Goal: Information Seeking & Learning: Learn about a topic

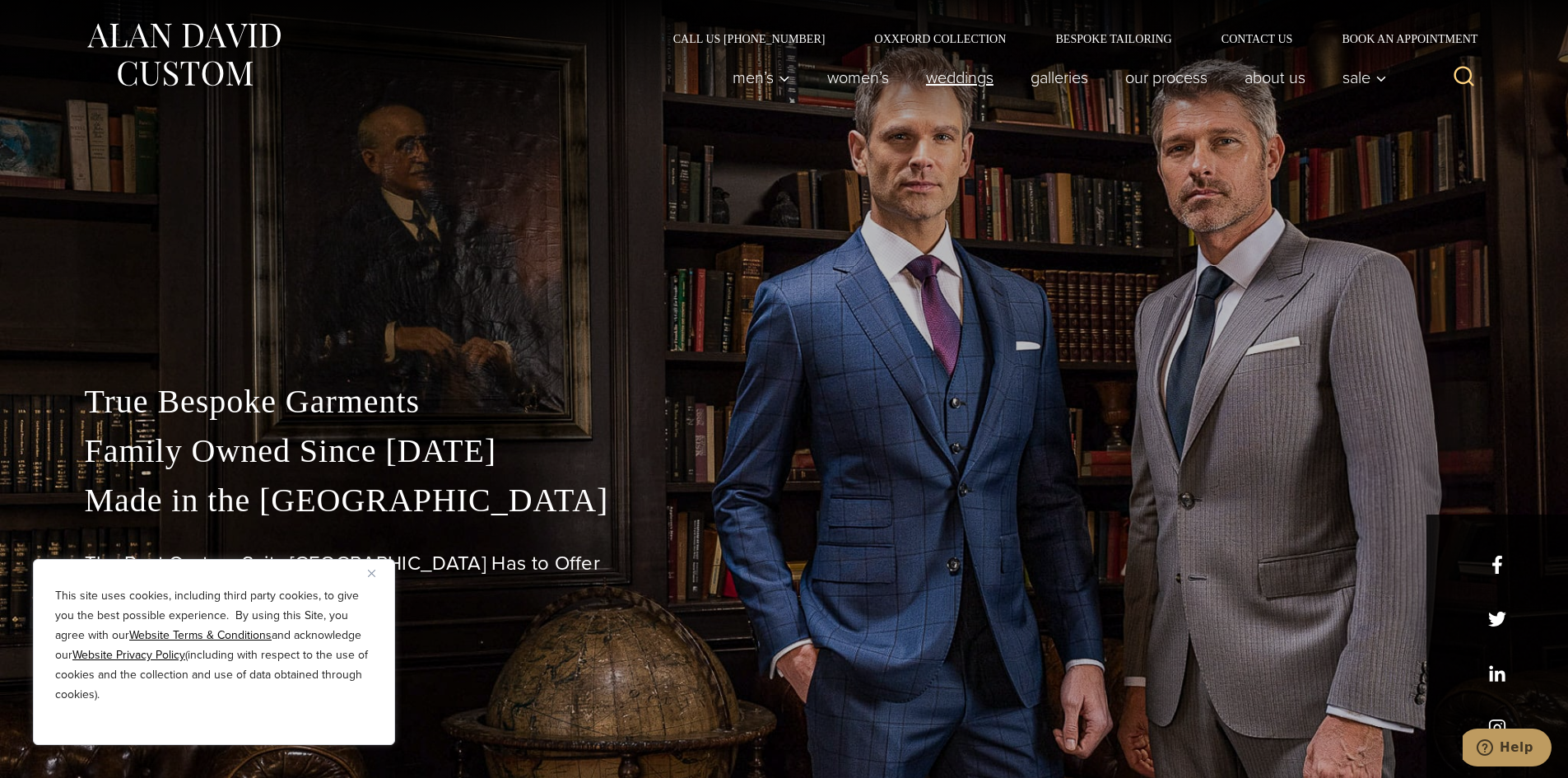
click at [928, 65] on link "weddings" at bounding box center [959, 77] width 105 height 33
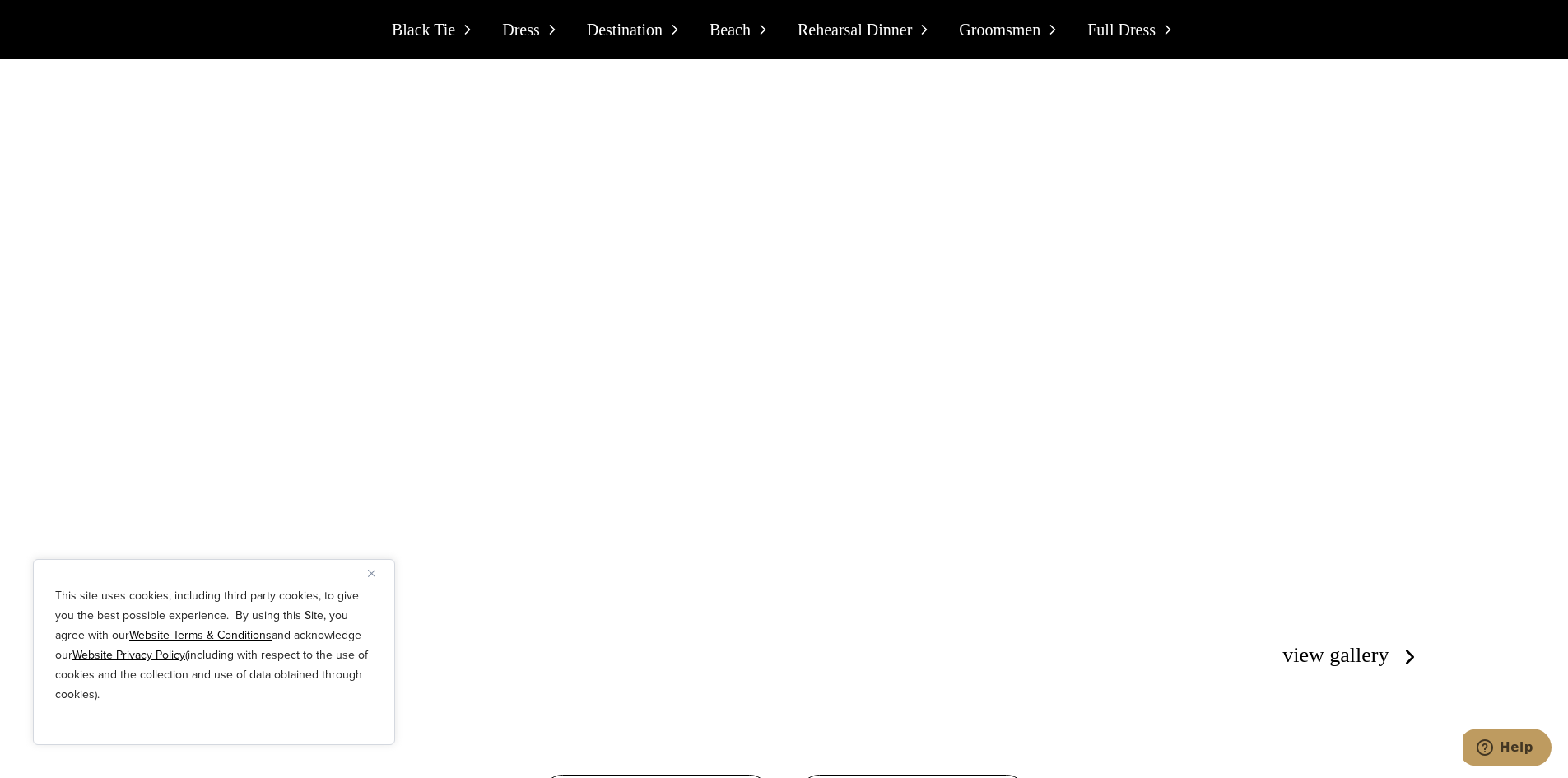
scroll to position [14902, 0]
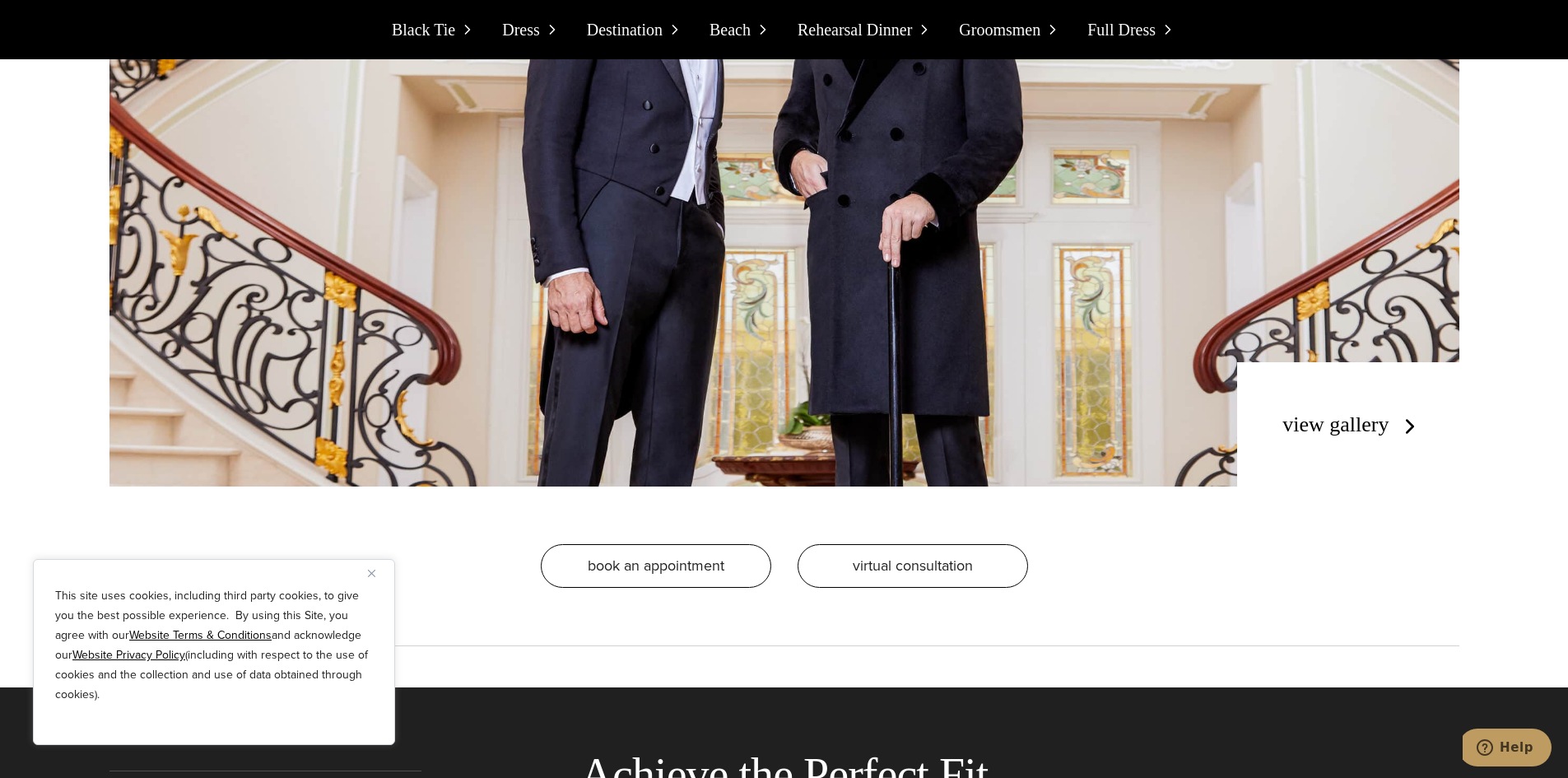
click at [1324, 412] on link "view gallery" at bounding box center [1352, 425] width 139 height 24
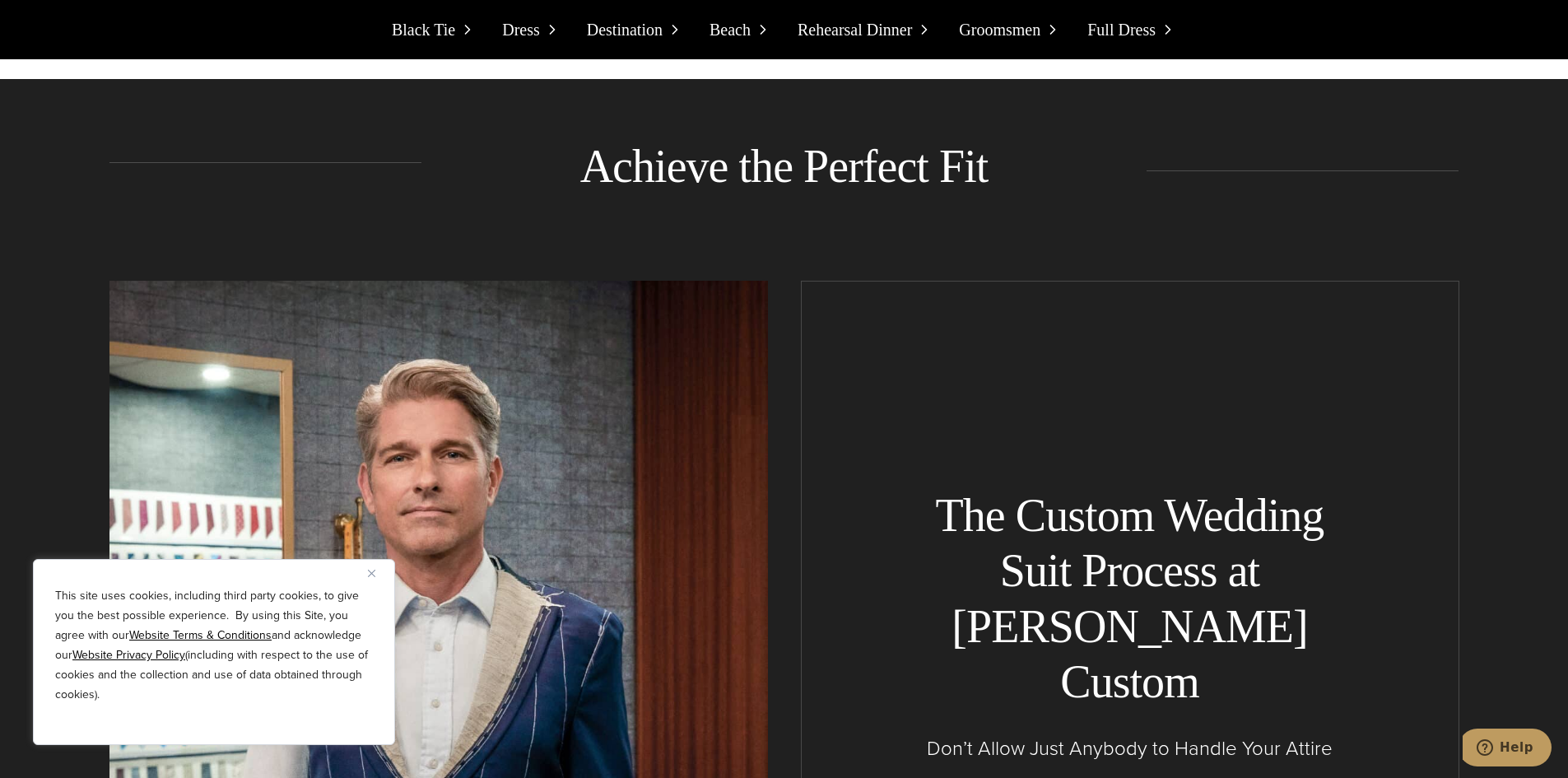
scroll to position [15808, 0]
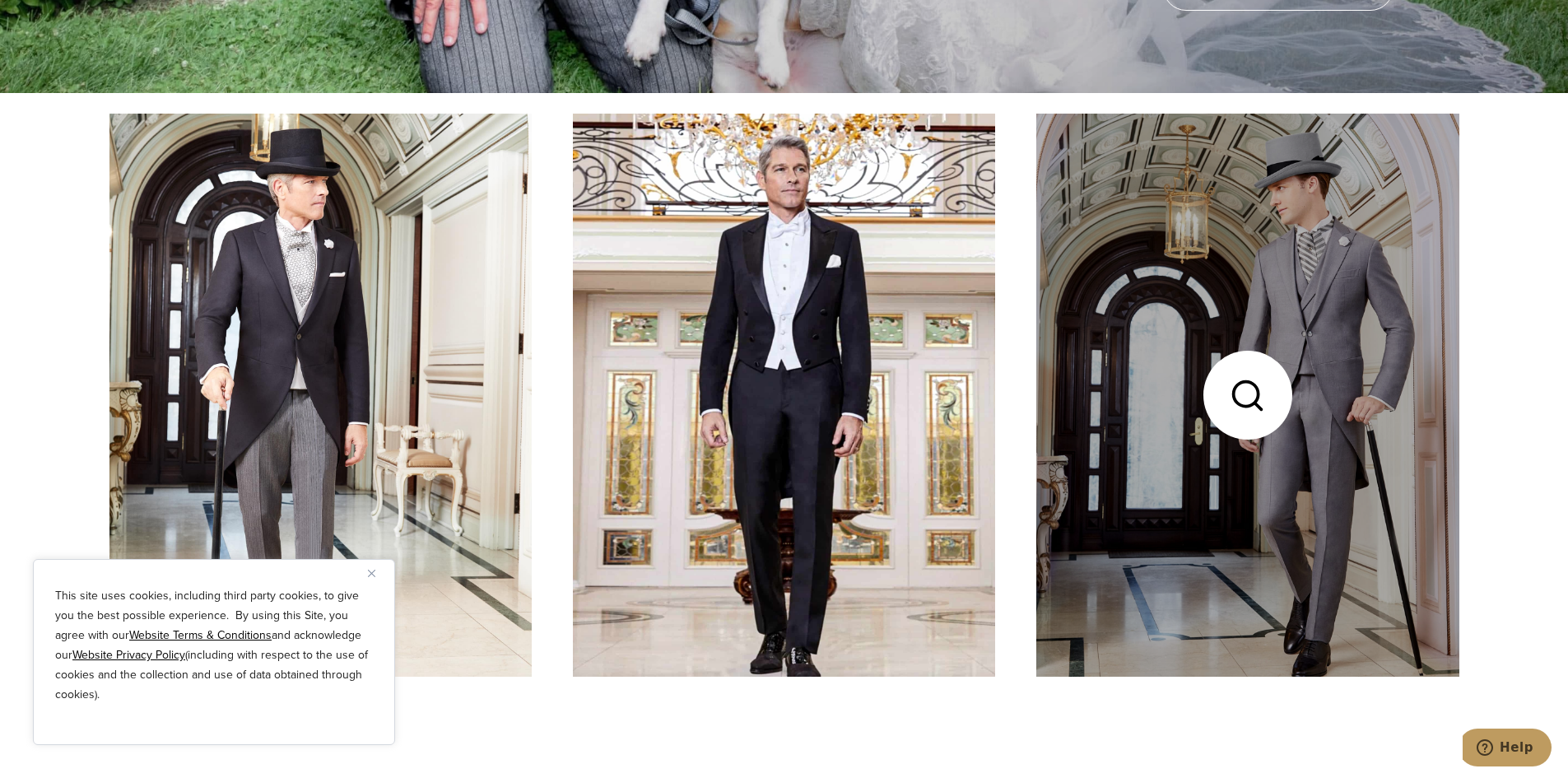
scroll to position [658, 0]
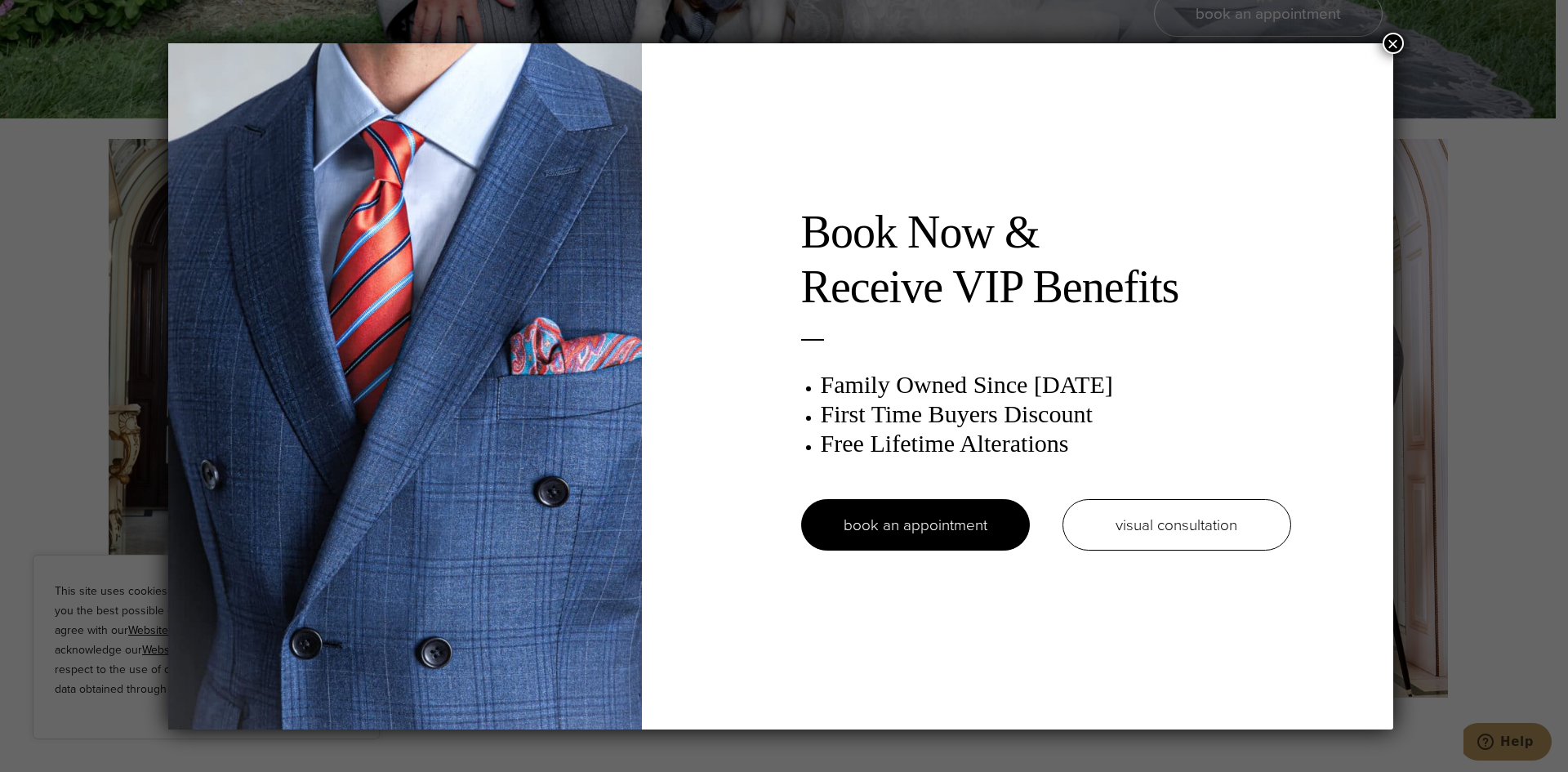
click at [1398, 45] on button "×" at bounding box center [1394, 43] width 21 height 21
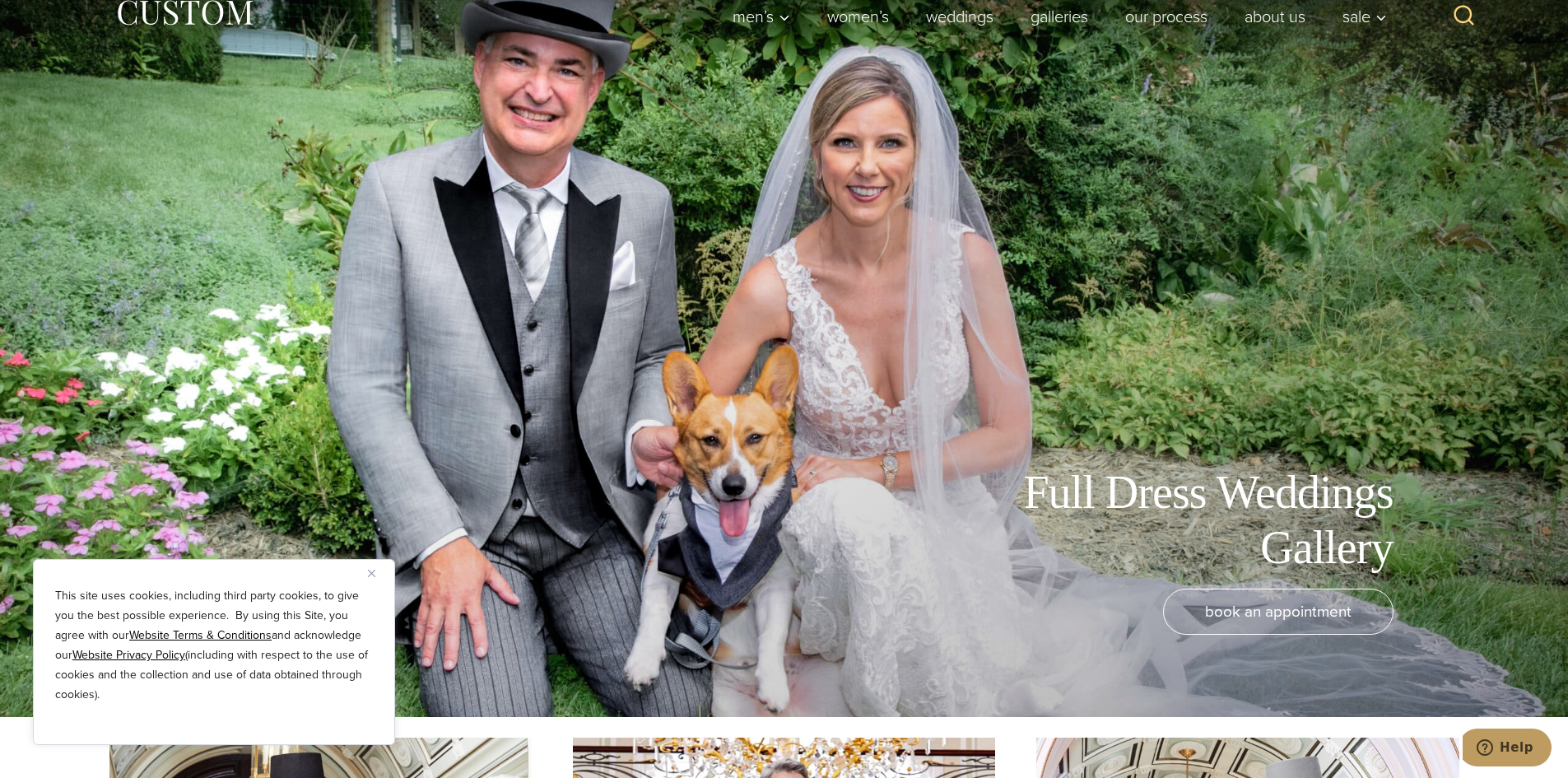
scroll to position [0, 0]
